Goal: Task Accomplishment & Management: Complete application form

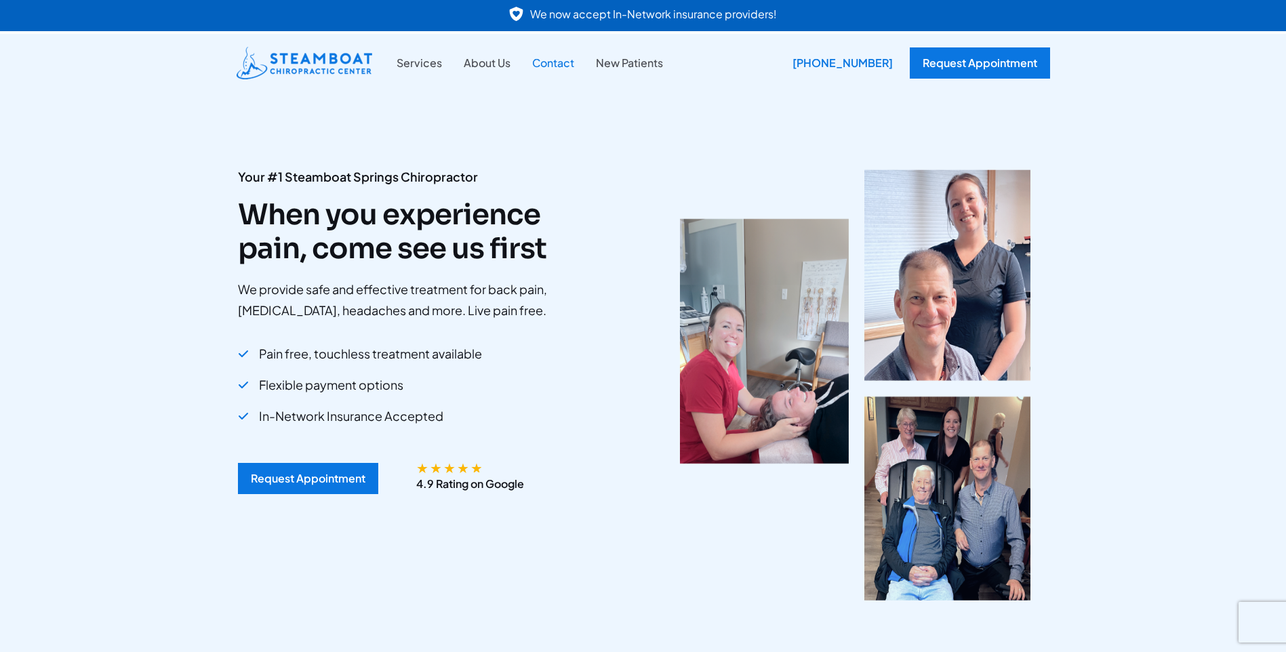
click at [557, 69] on link "Contact" at bounding box center [554, 63] width 64 height 18
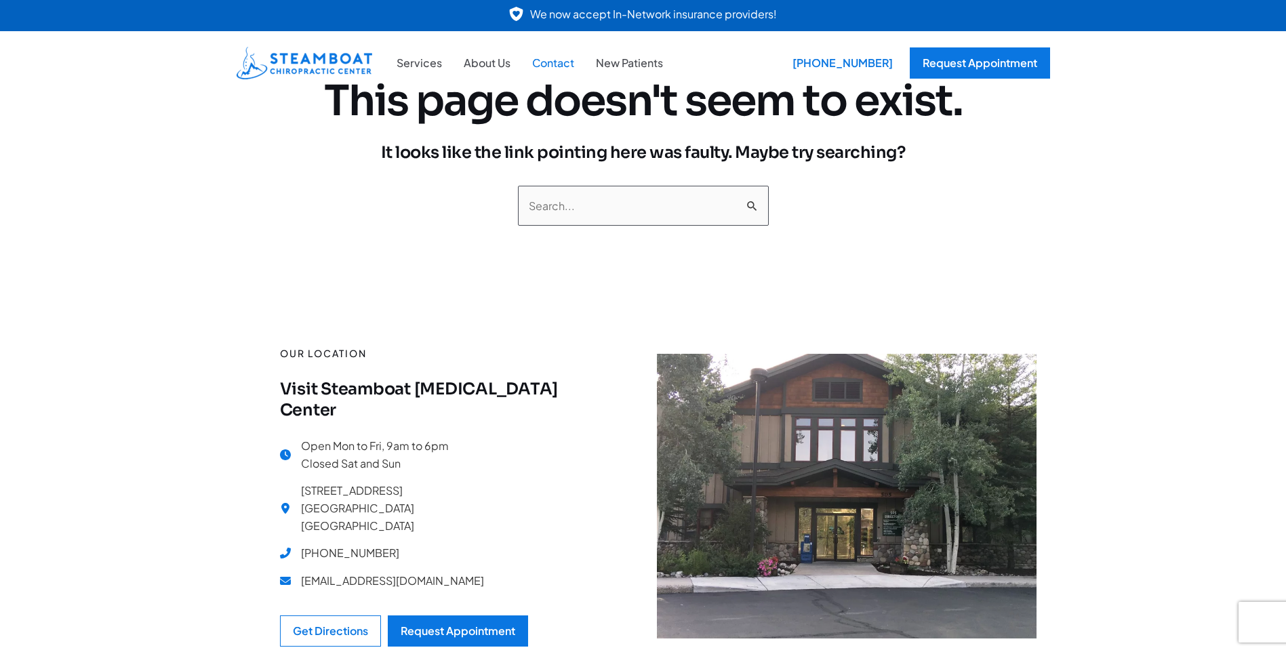
click at [551, 62] on link "Contact" at bounding box center [554, 63] width 64 height 18
click at [435, 65] on link "Services" at bounding box center [419, 63] width 67 height 18
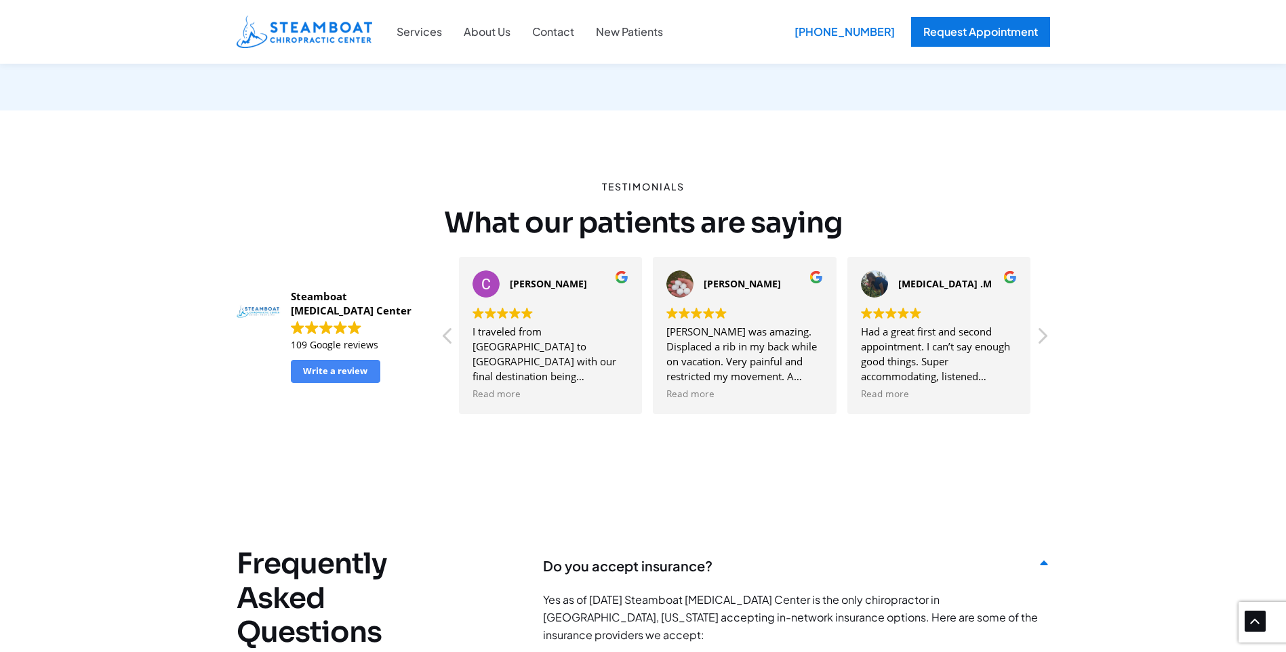
scroll to position [3120, 0]
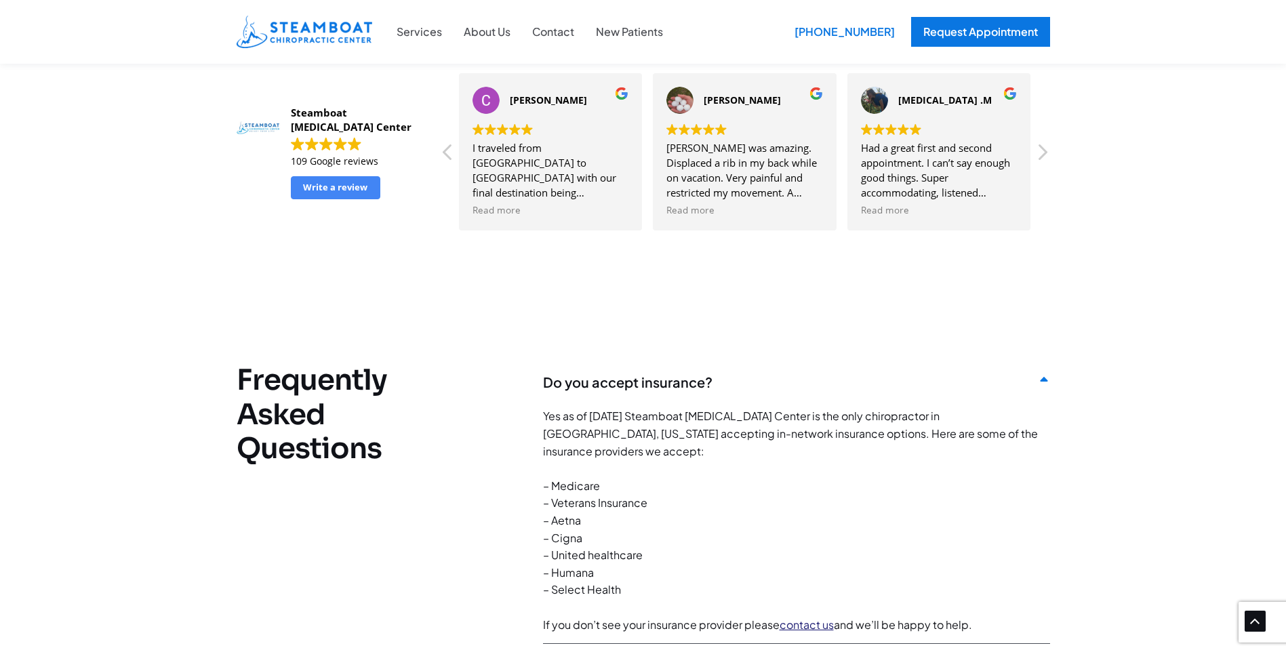
click at [818, 618] on link "contact us" at bounding box center [807, 625] width 54 height 14
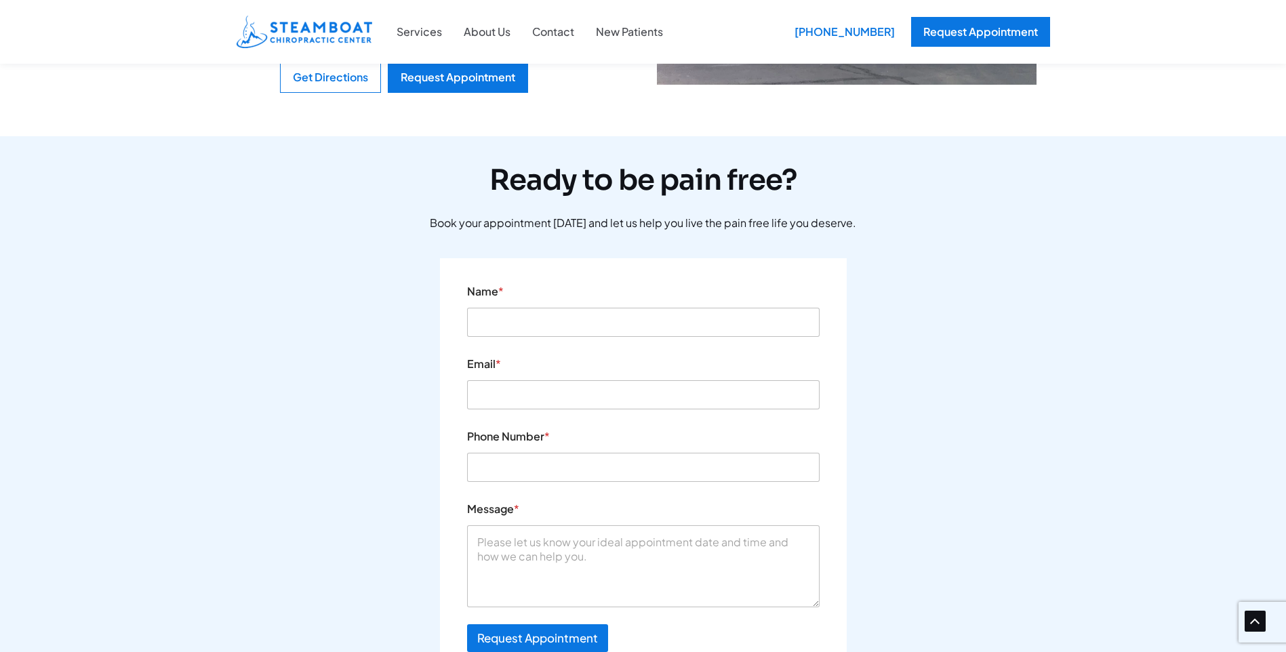
scroll to position [610, 0]
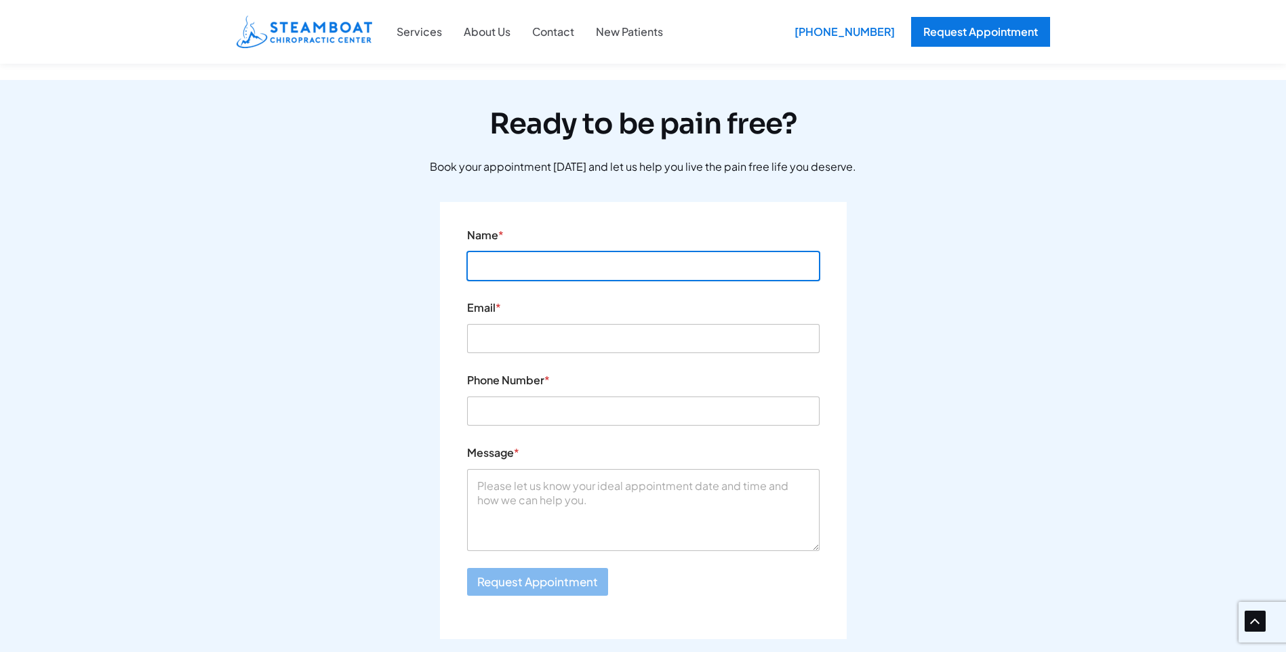
click at [578, 252] on input "Name *" at bounding box center [643, 266] width 353 height 29
type input "[PERSON_NAME]"
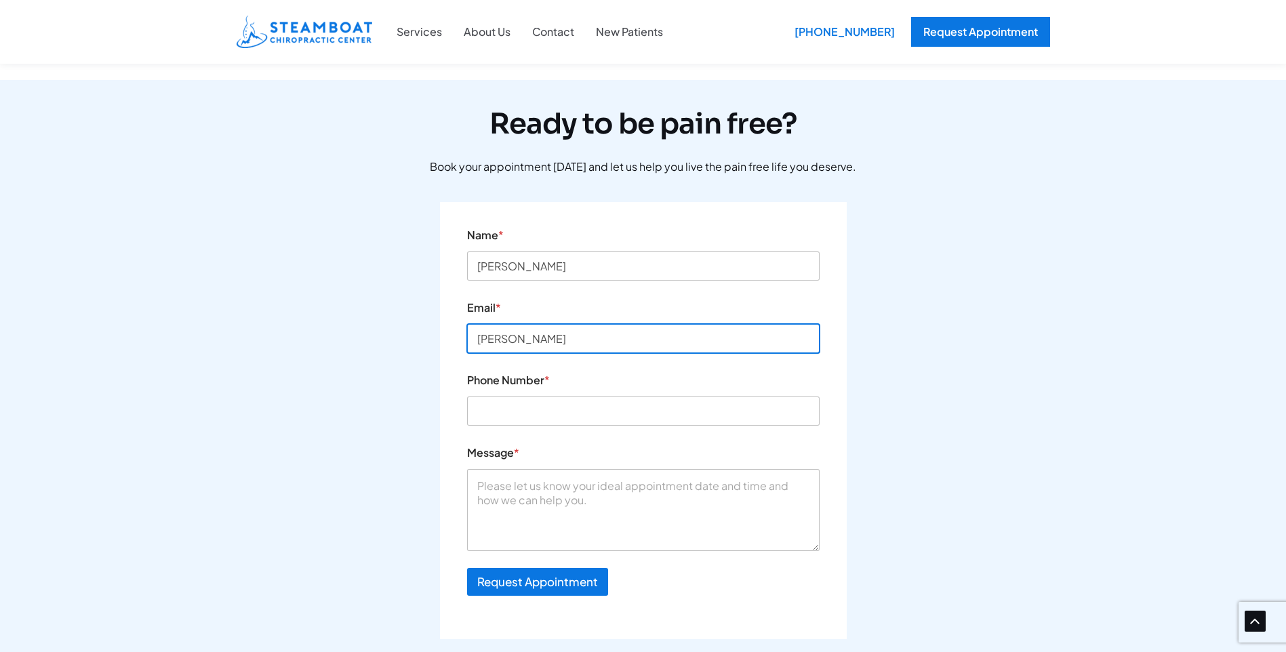
type input "[PERSON_NAME][EMAIL_ADDRESS][PERSON_NAME][DOMAIN_NAME]"
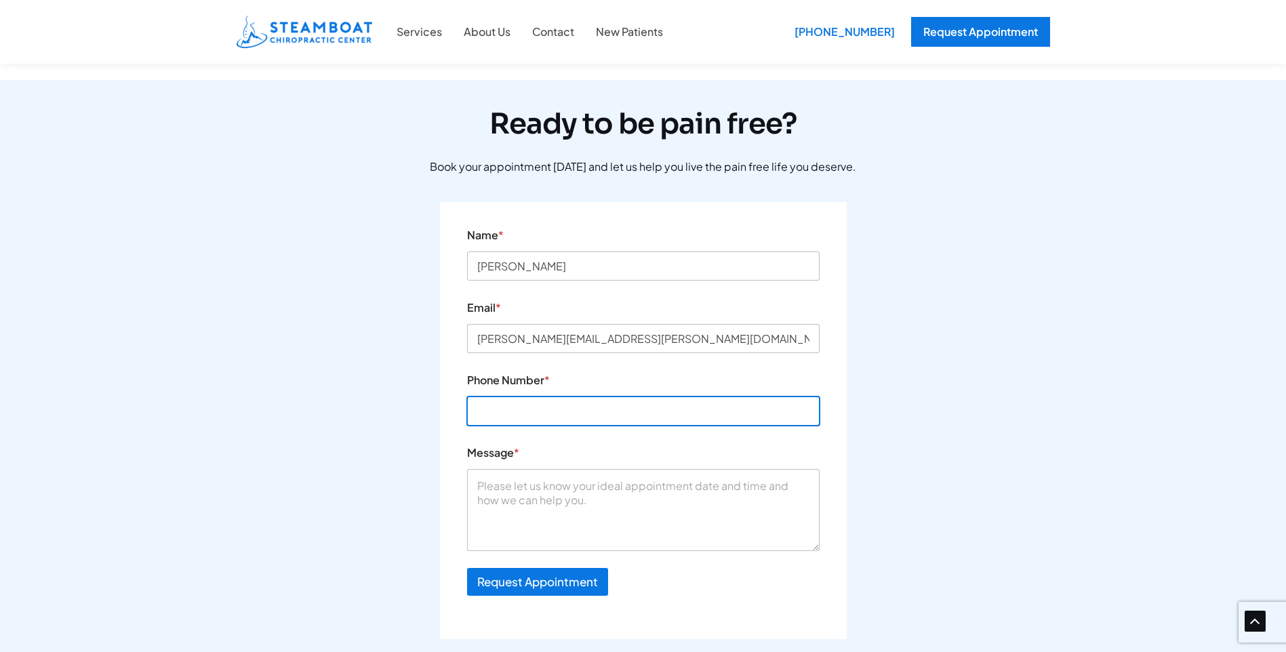
type input "3033309464"
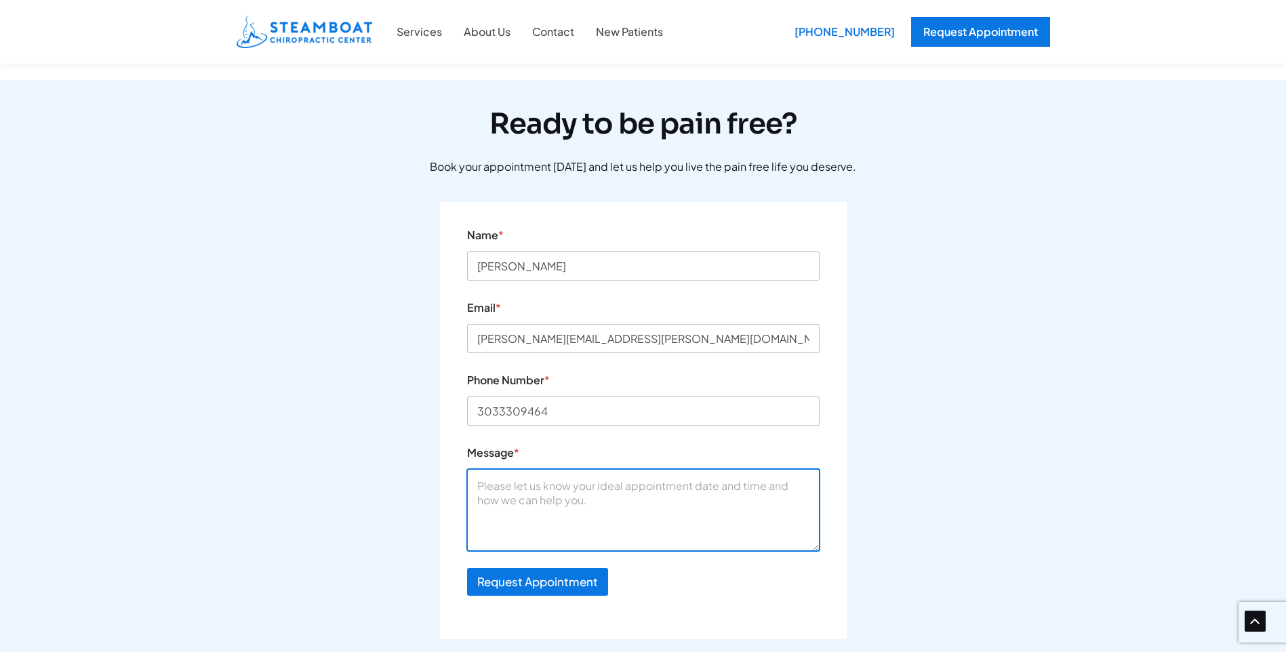
click at [560, 469] on textarea "Message *" at bounding box center [643, 509] width 353 height 81
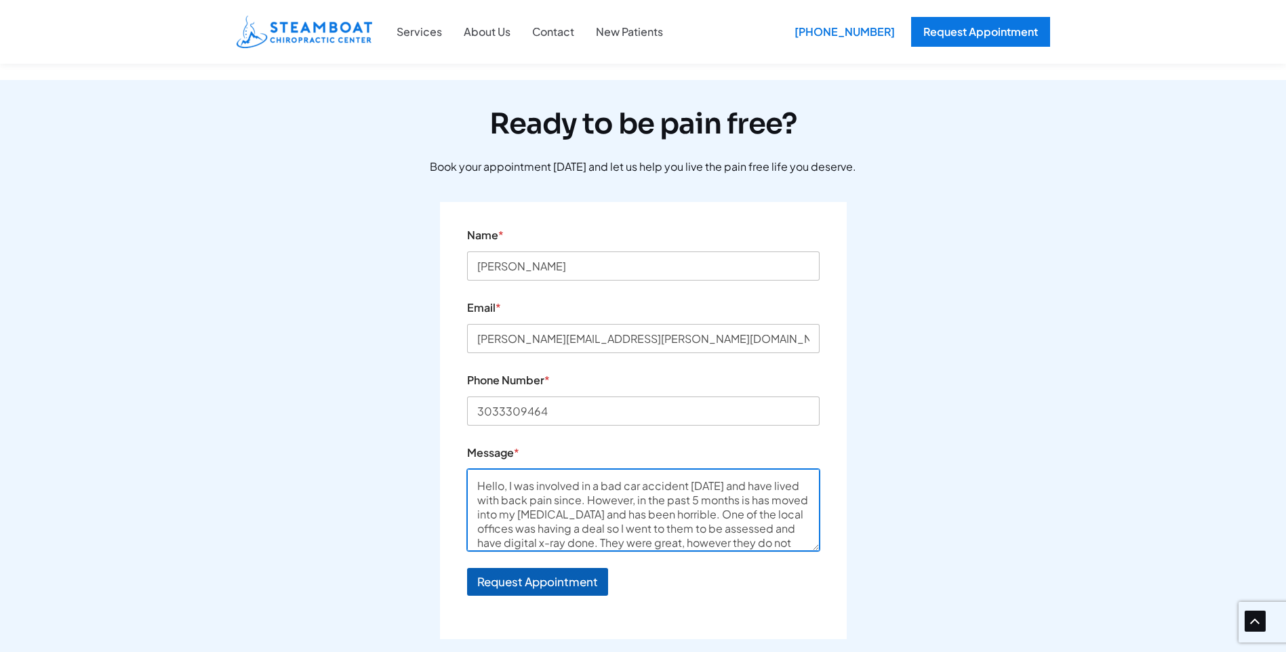
type textarea "Hello, I was involved in a bad car accident 21 years ago and have lived with ba…"
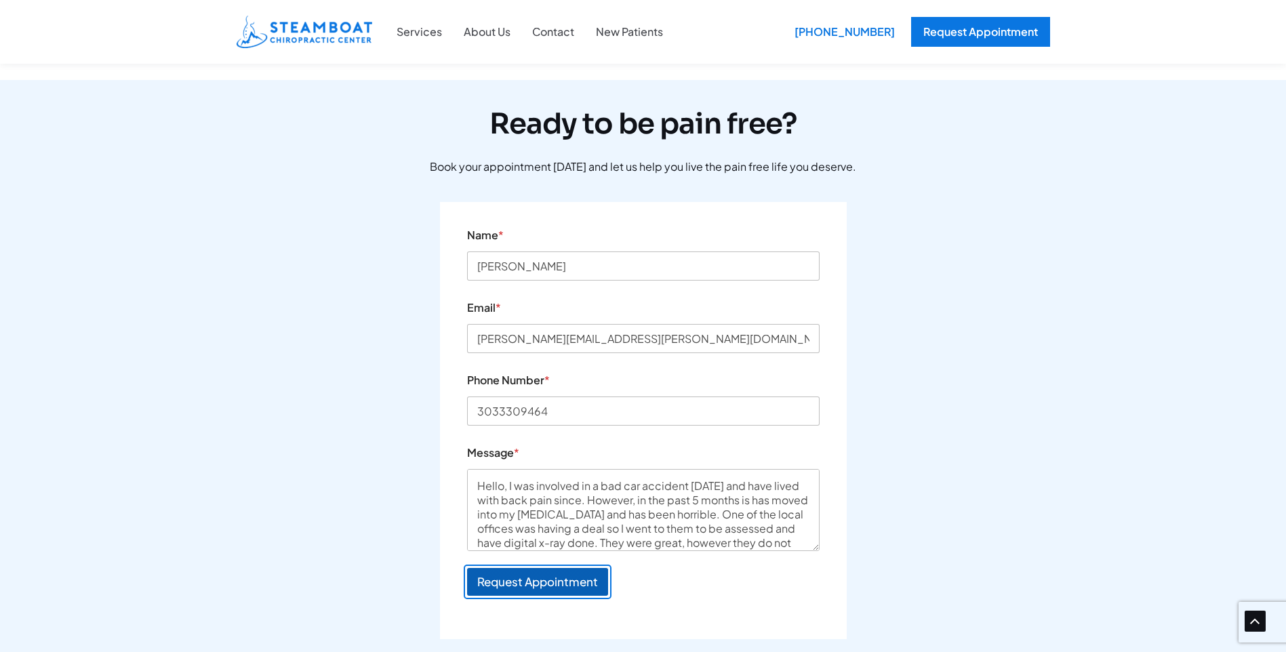
click at [566, 568] on button "Request Appointment" at bounding box center [537, 582] width 141 height 28
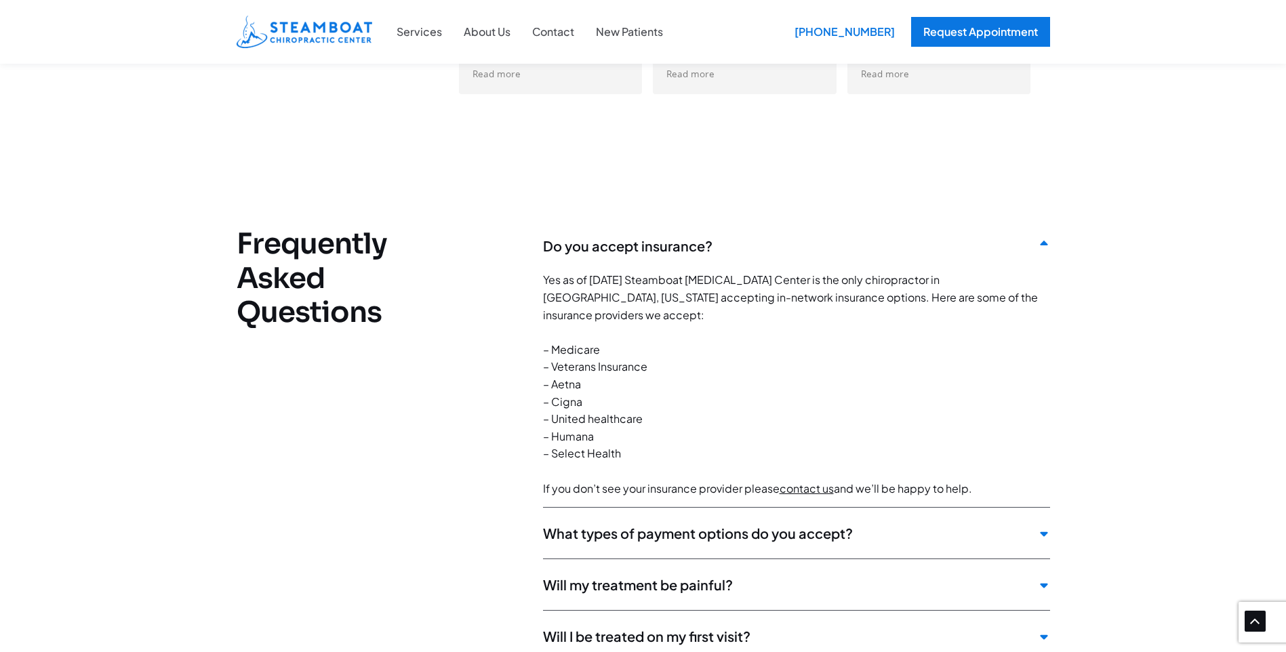
scroll to position [3323, 0]
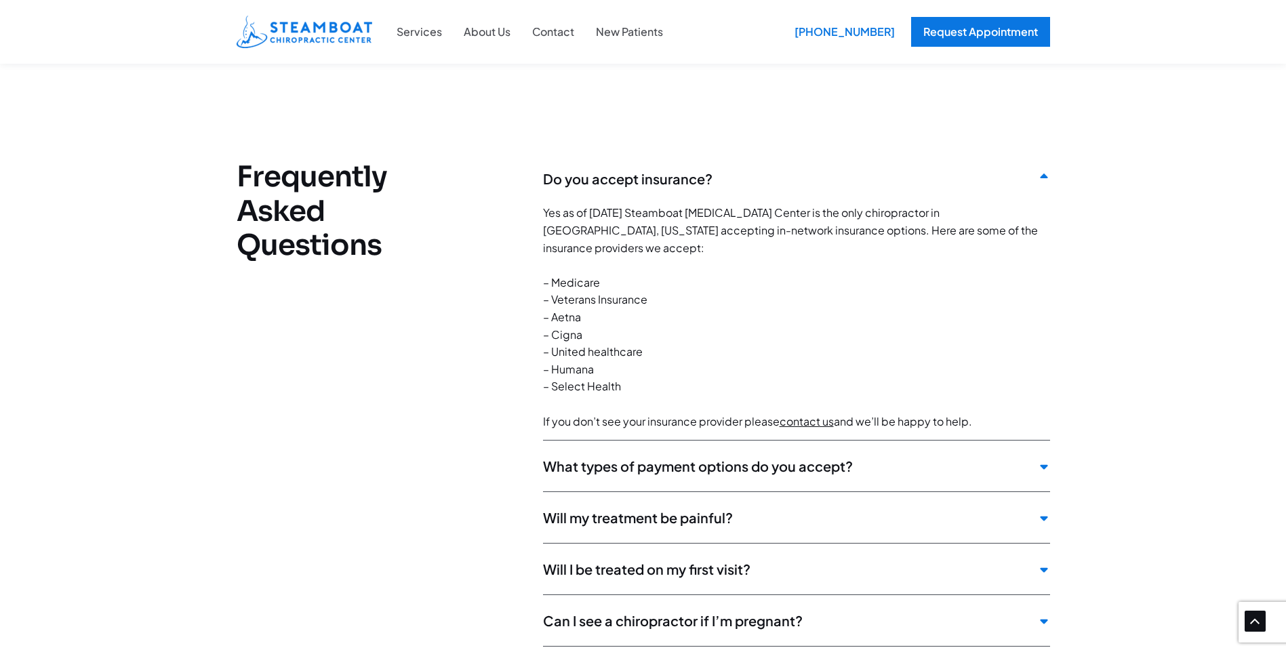
click at [1042, 465] on icon at bounding box center [1043, 467] width 7 height 5
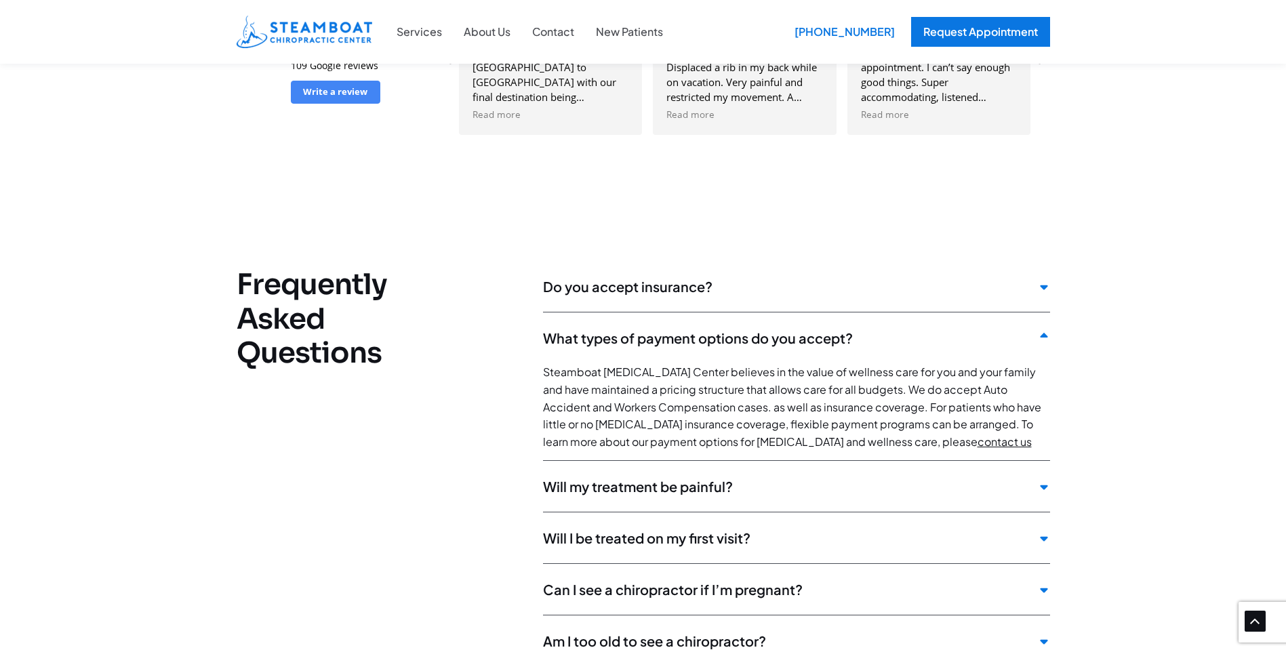
scroll to position [3187, 0]
